Goal: Task Accomplishment & Management: Manage account settings

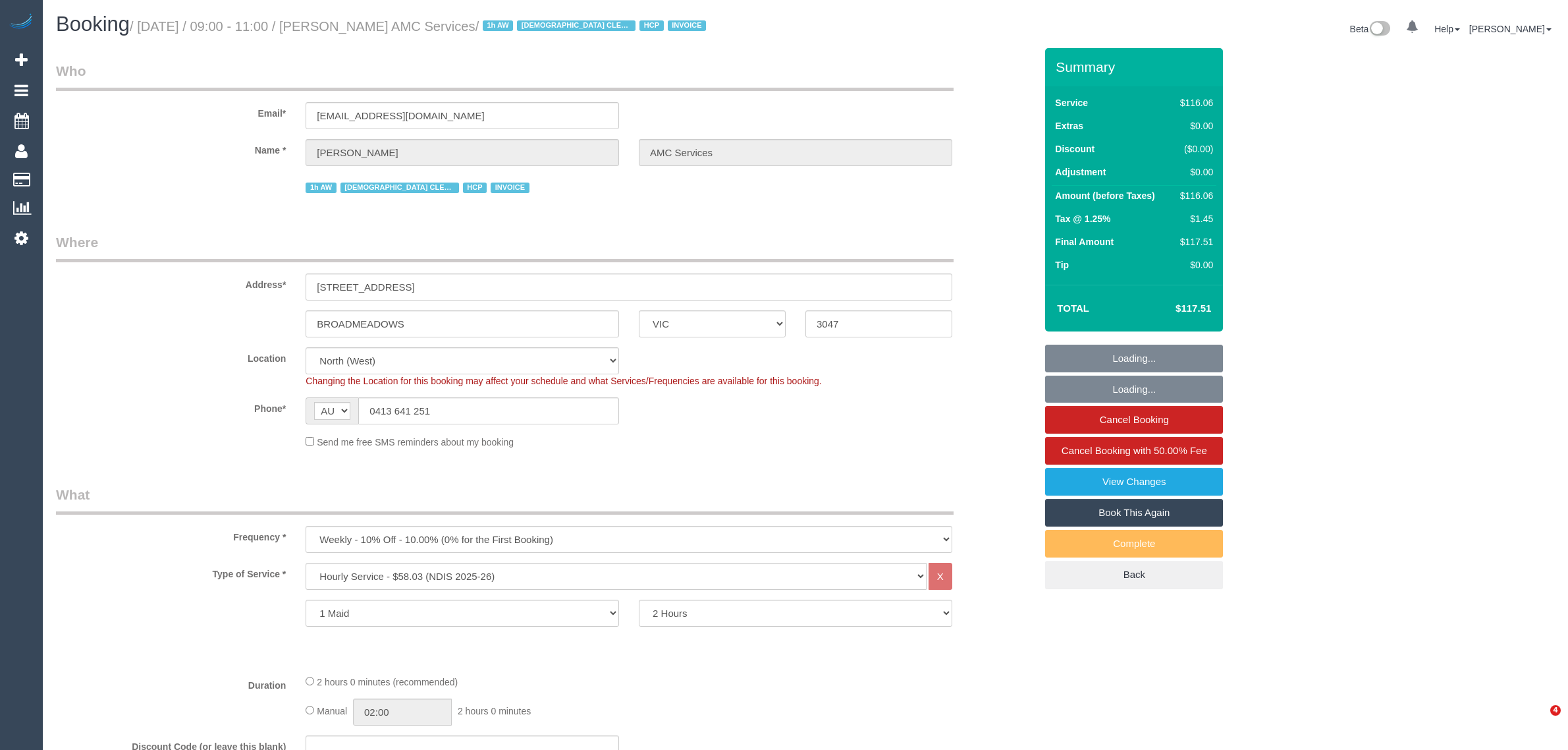
select select "VIC"
select select "number:28"
select select "number:14"
select select "number:19"
select select "number:36"
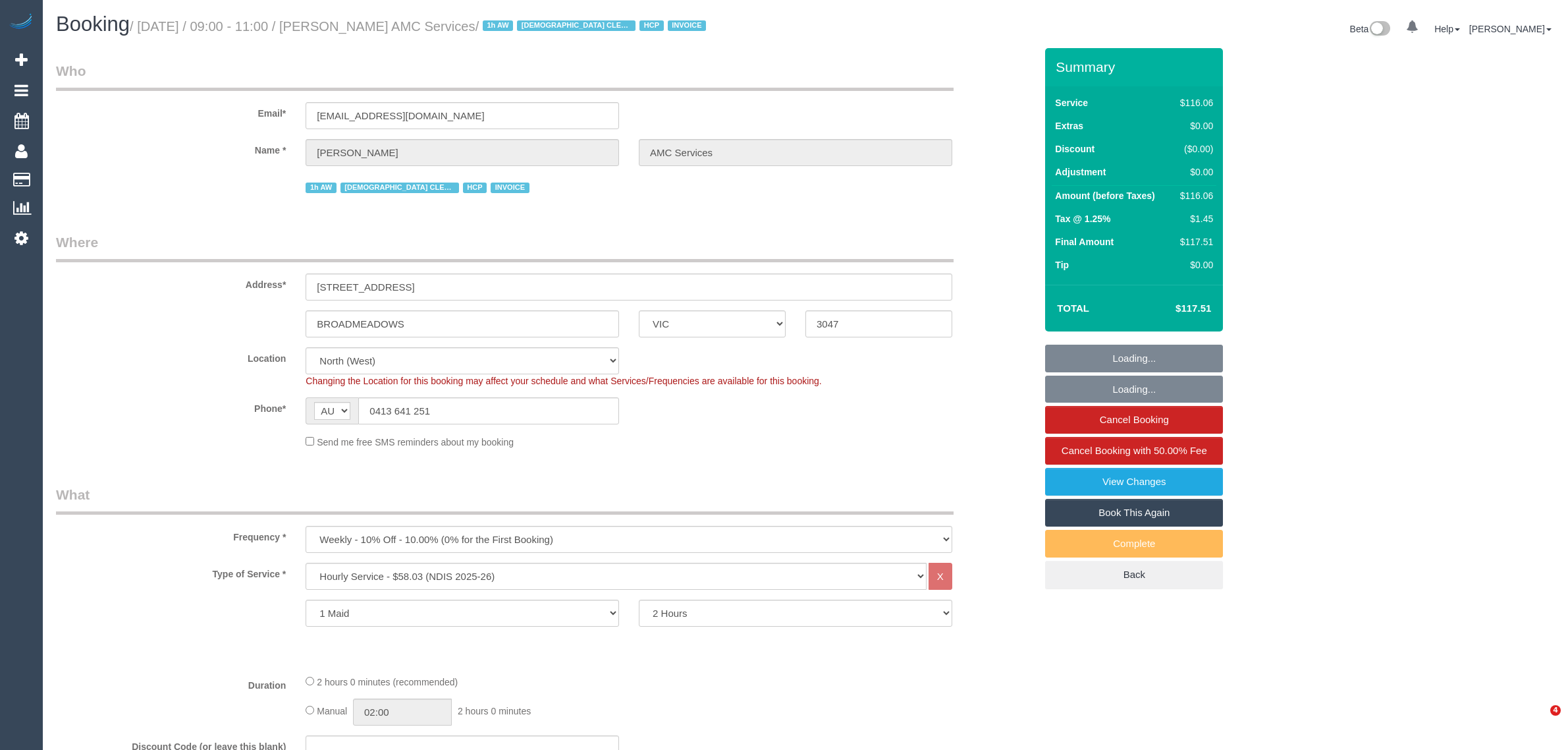
select select "number:34"
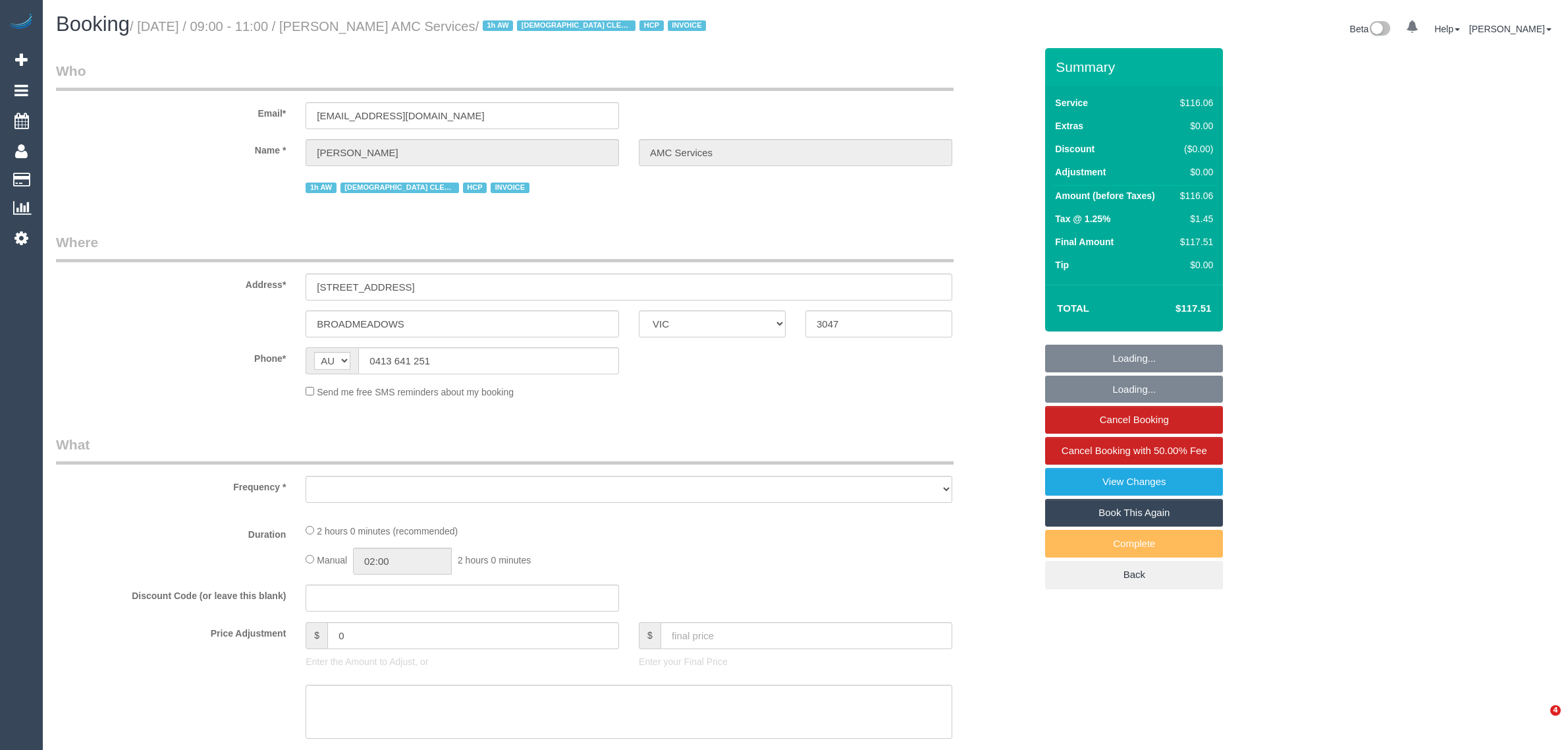
select select "VIC"
select select "number:28"
select select "number:14"
select select "number:19"
select select "number:36"
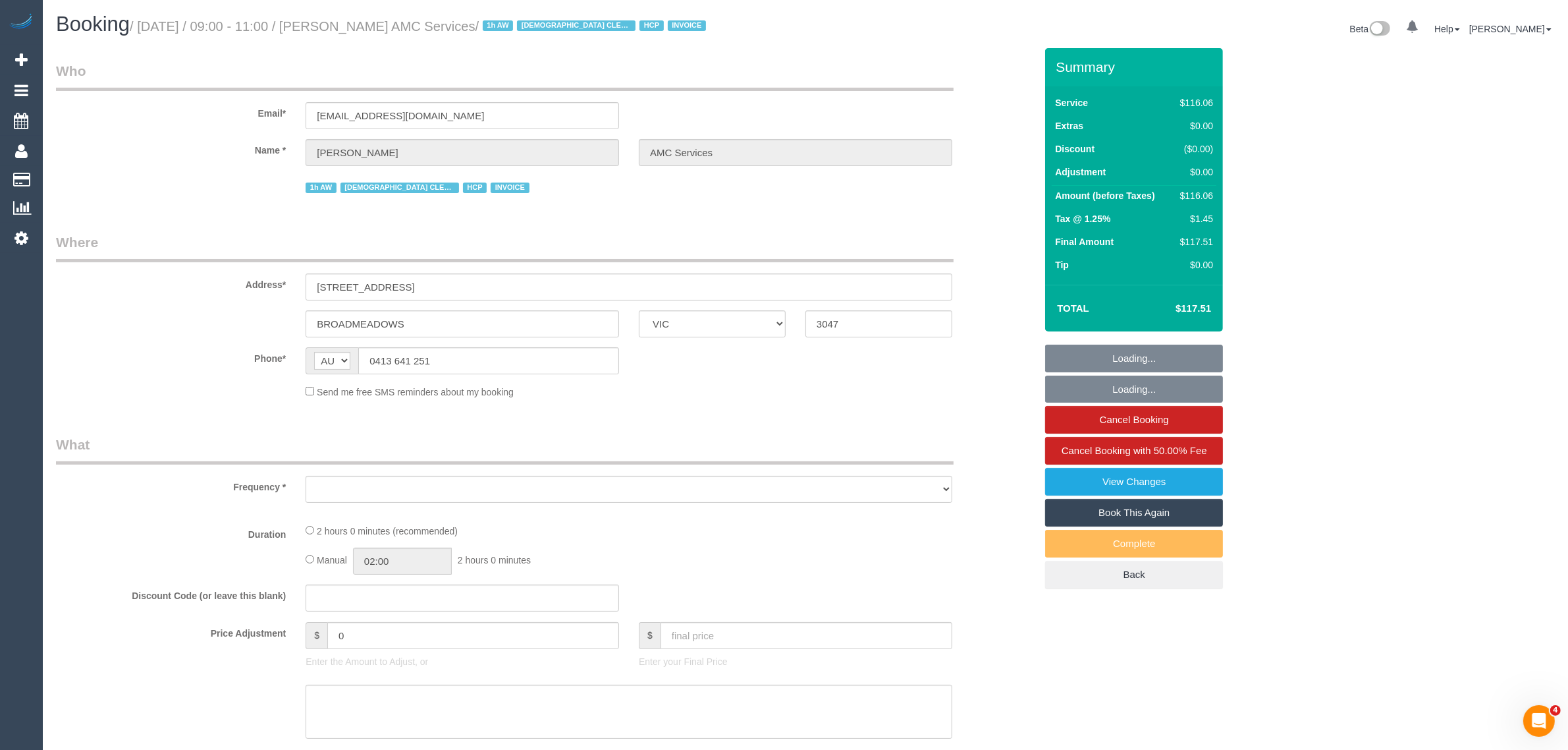
select select "number:34"
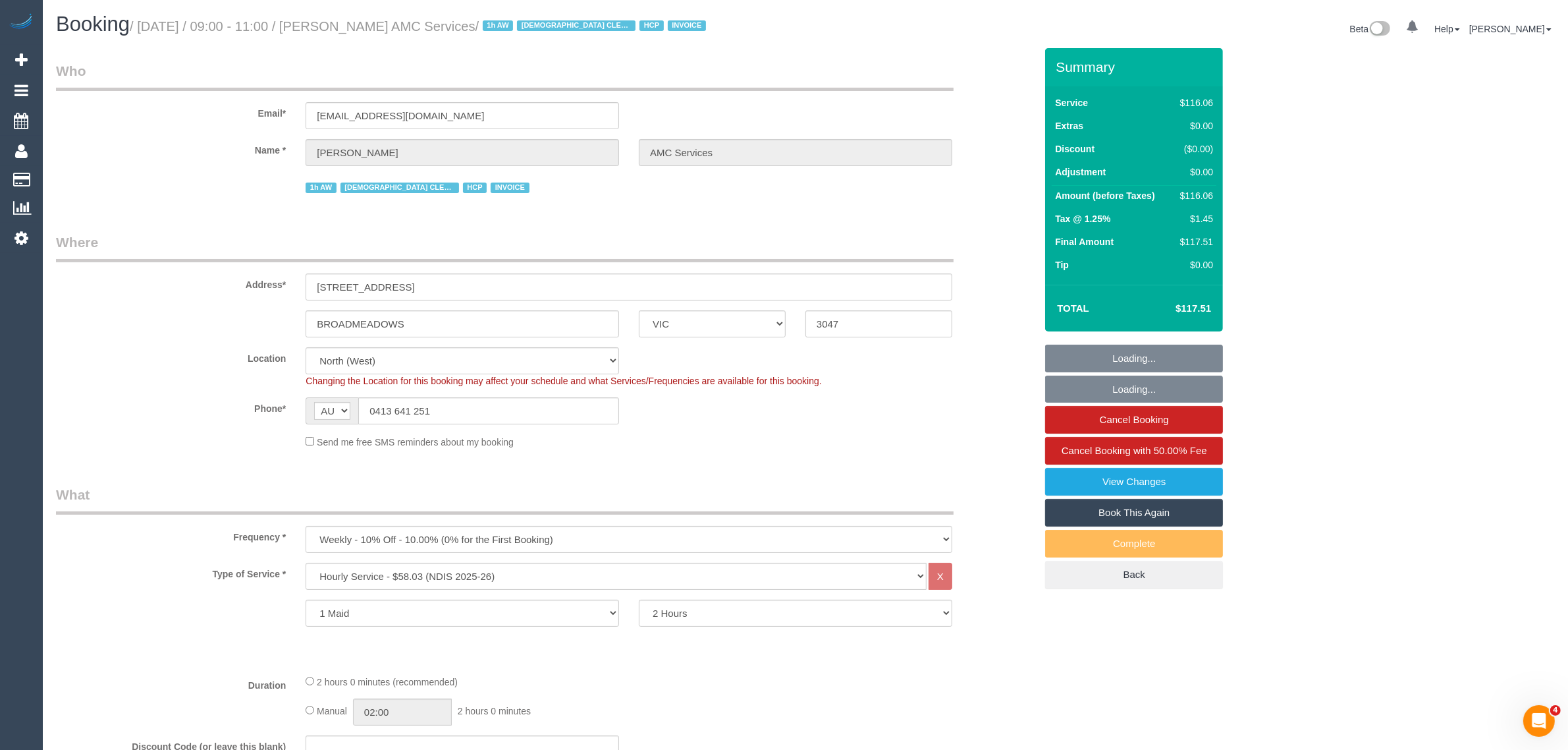
select select "object:1481"
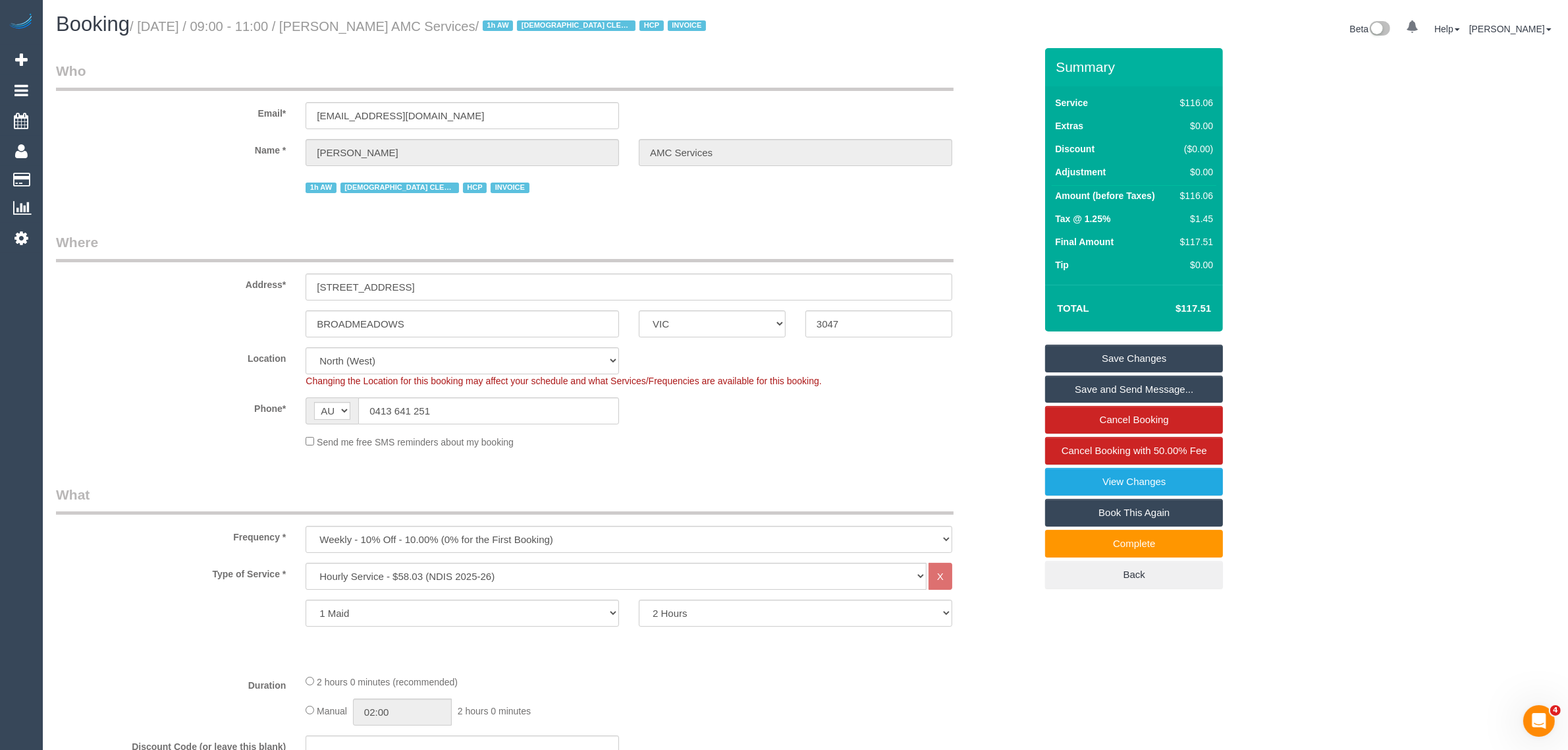
click at [590, 235] on legend "Where" at bounding box center [505, 247] width 897 height 30
